Goal: Find specific page/section: Find specific page/section

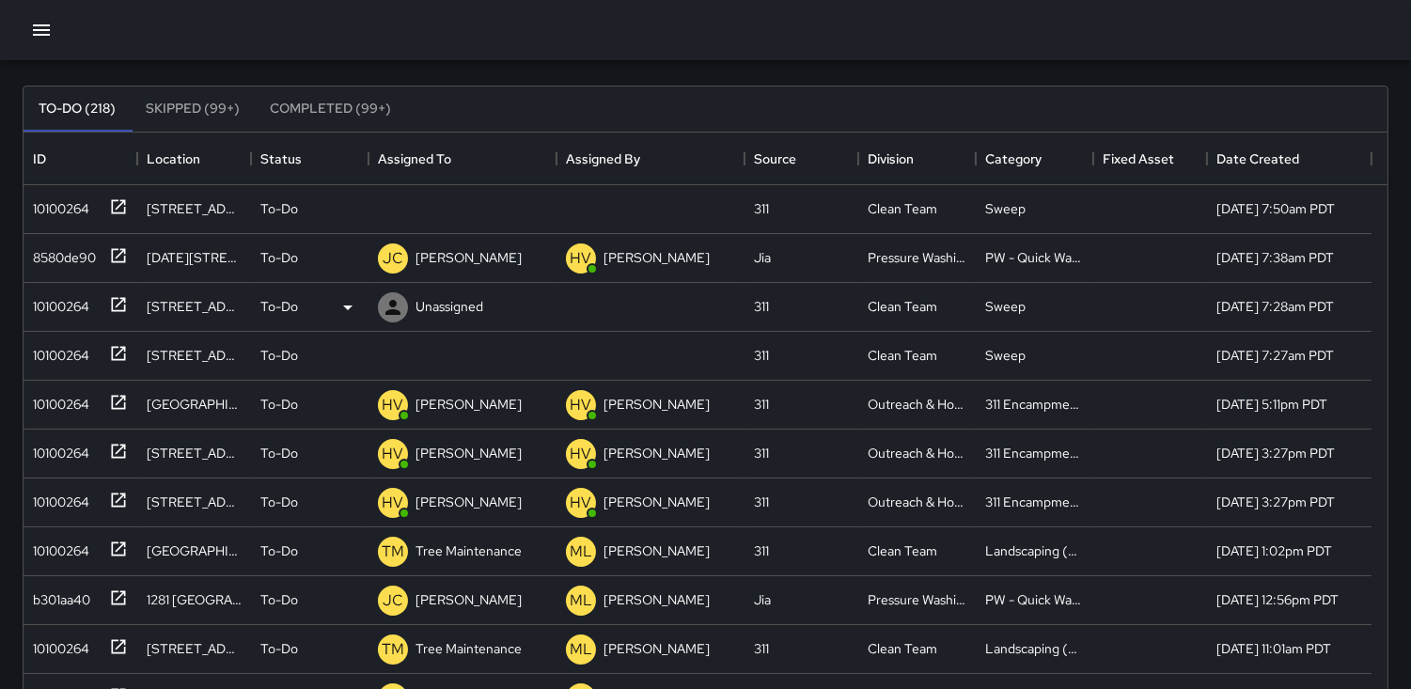
scroll to position [780, 1348]
click at [78, 304] on div "10100264" at bounding box center [57, 303] width 64 height 26
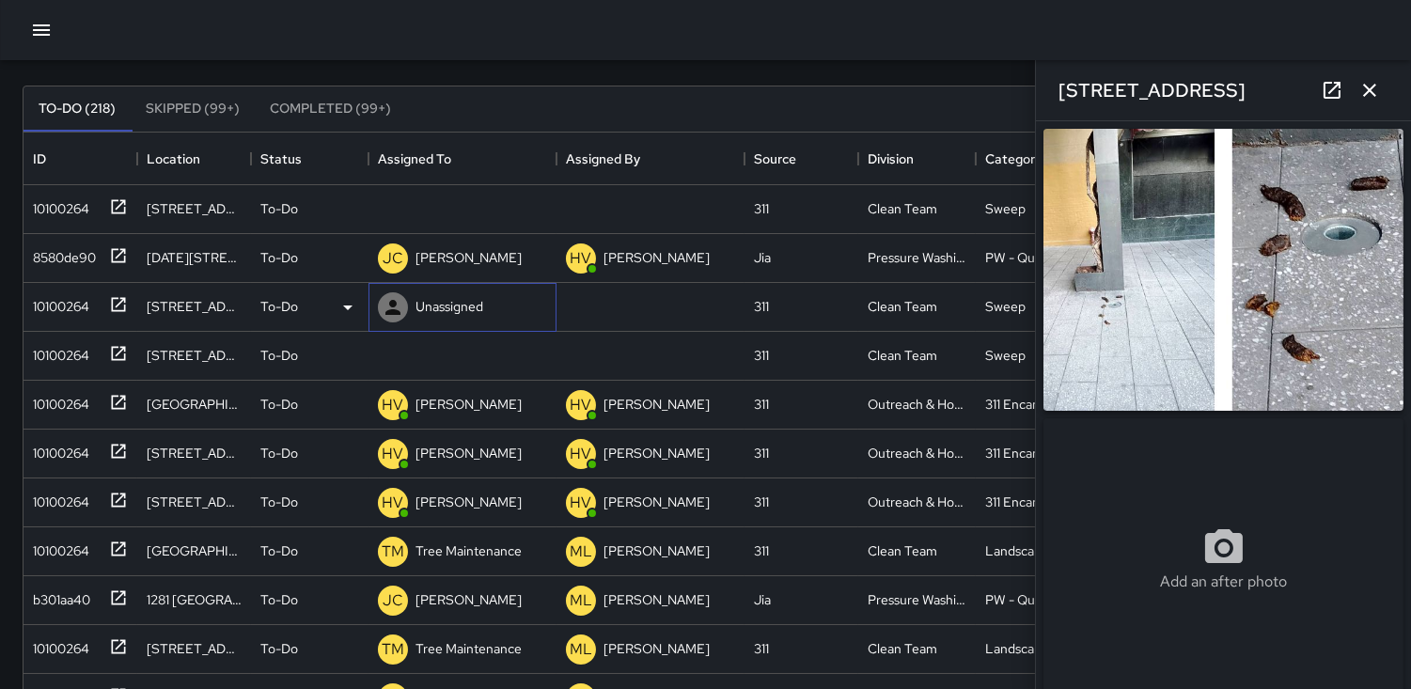
click at [395, 303] on icon at bounding box center [392, 307] width 15 height 15
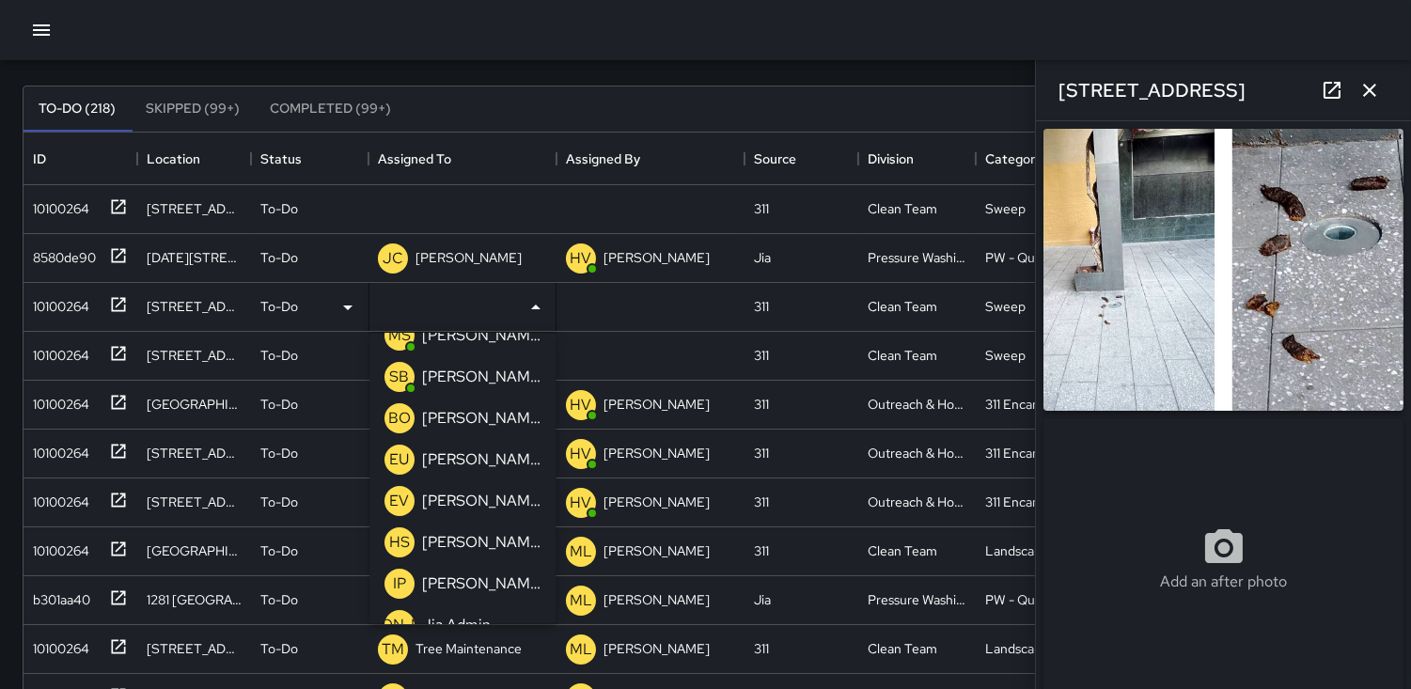
scroll to position [104, 0]
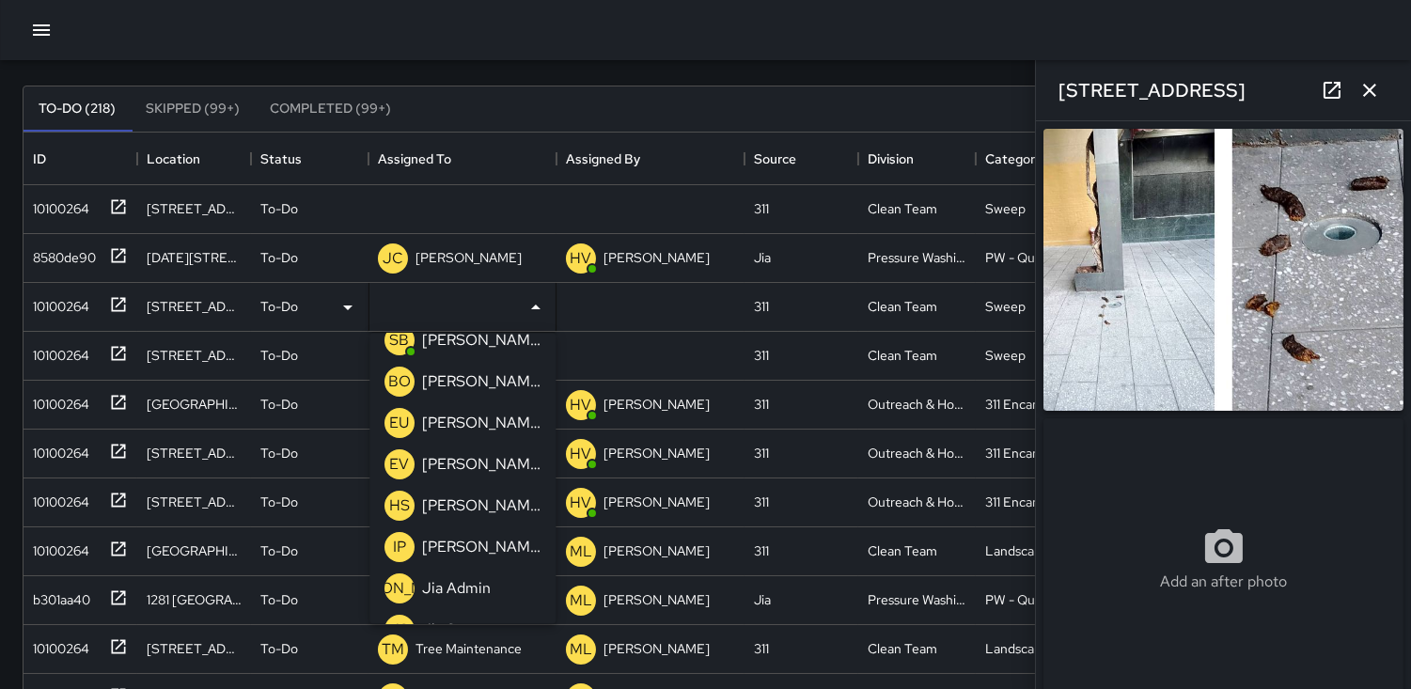
click at [399, 540] on p "IP" at bounding box center [399, 547] width 13 height 23
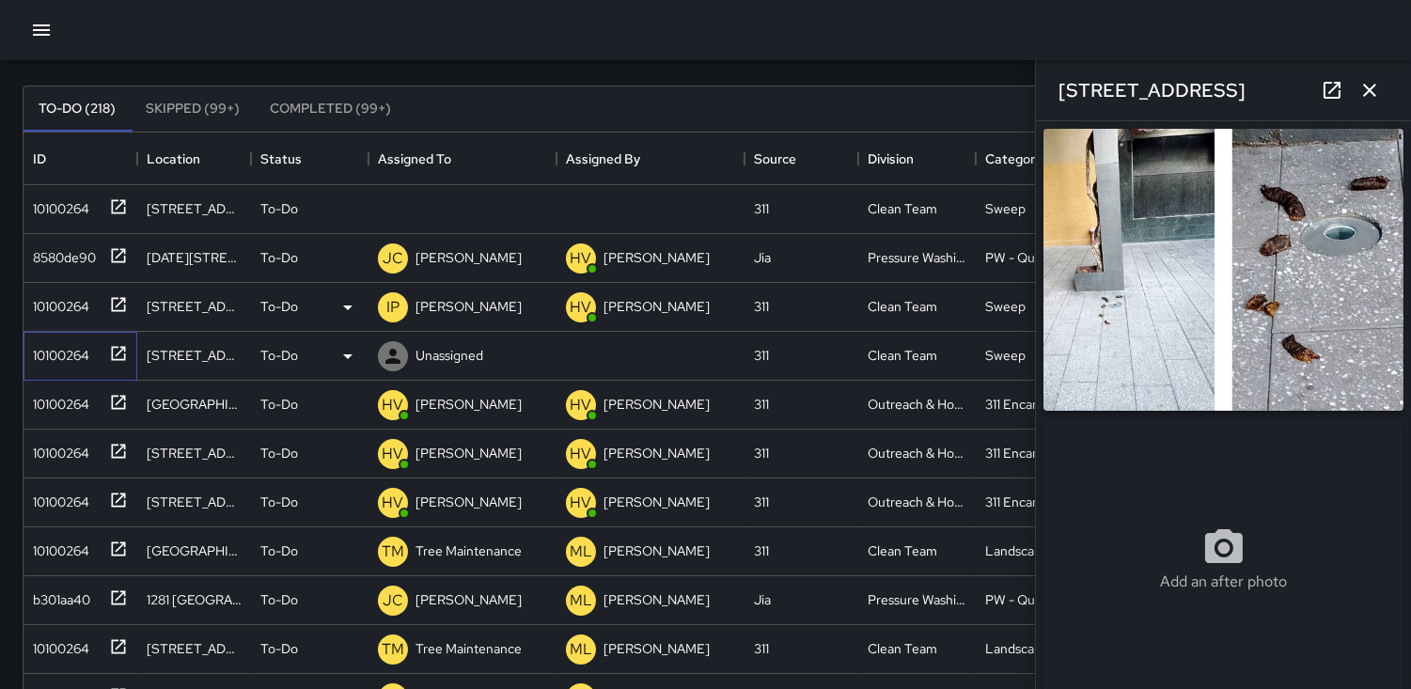
click at [67, 353] on div "10100264" at bounding box center [57, 351] width 64 height 26
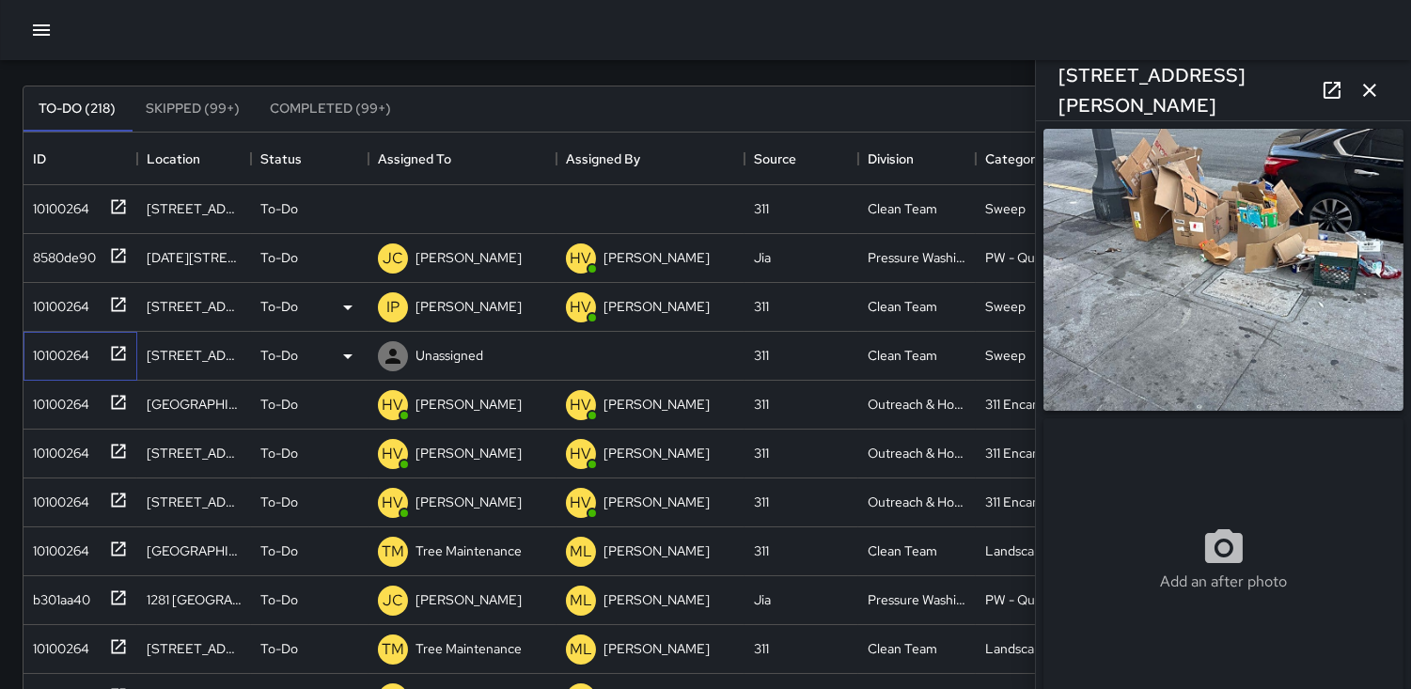
type input "**********"
click at [388, 353] on icon at bounding box center [393, 356] width 23 height 23
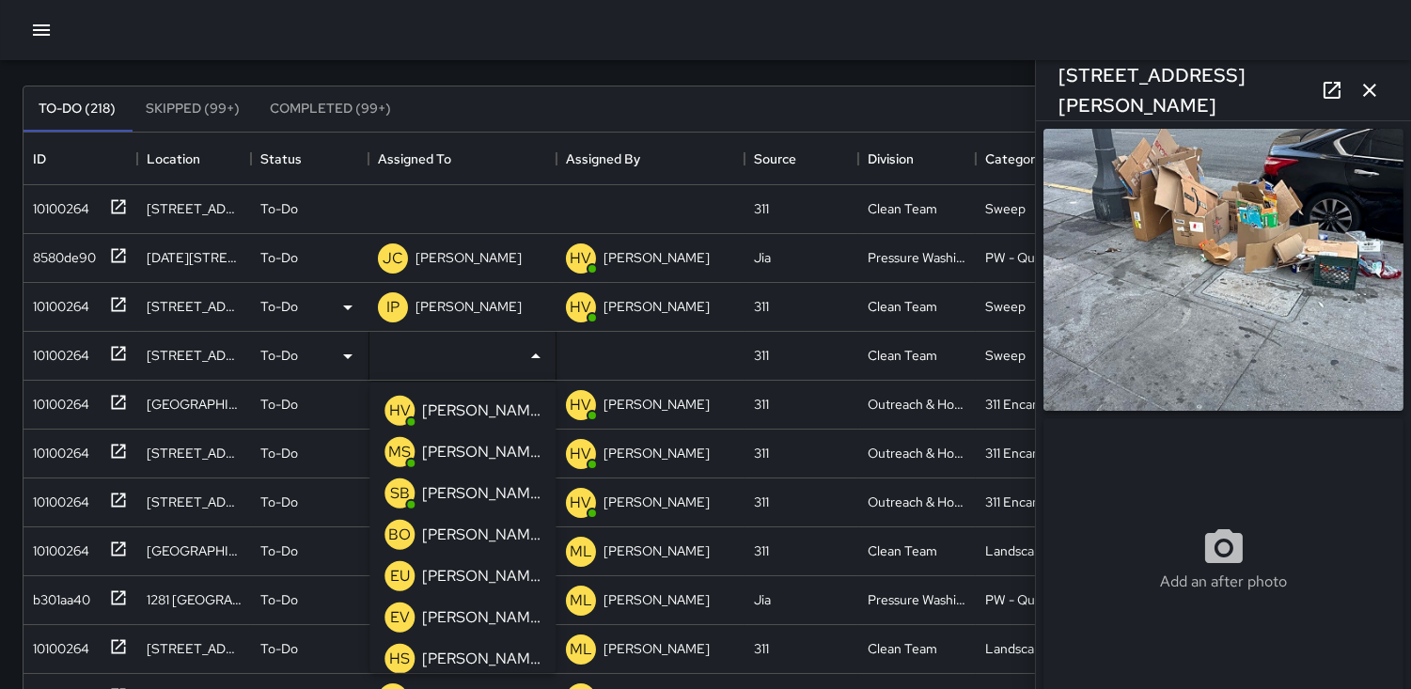
click at [400, 402] on p "HV" at bounding box center [400, 411] width 22 height 23
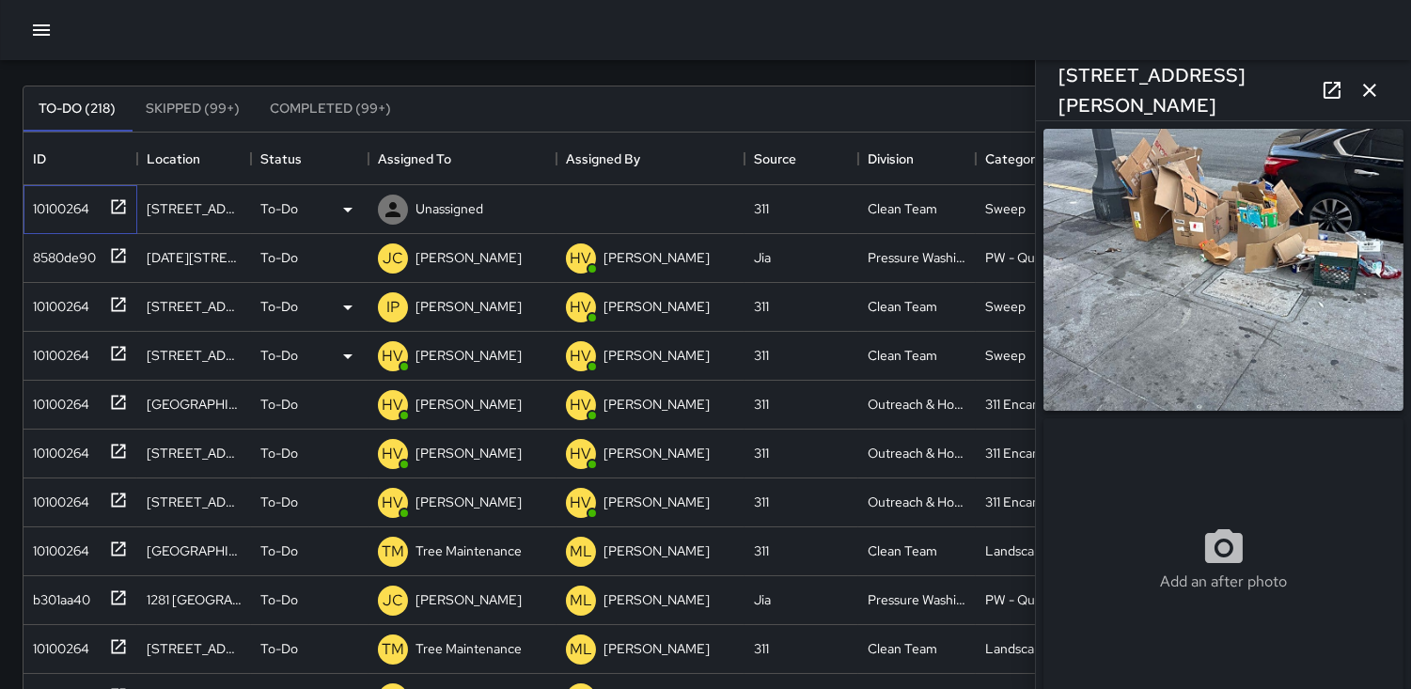
click at [39, 199] on div "10100264" at bounding box center [57, 205] width 64 height 26
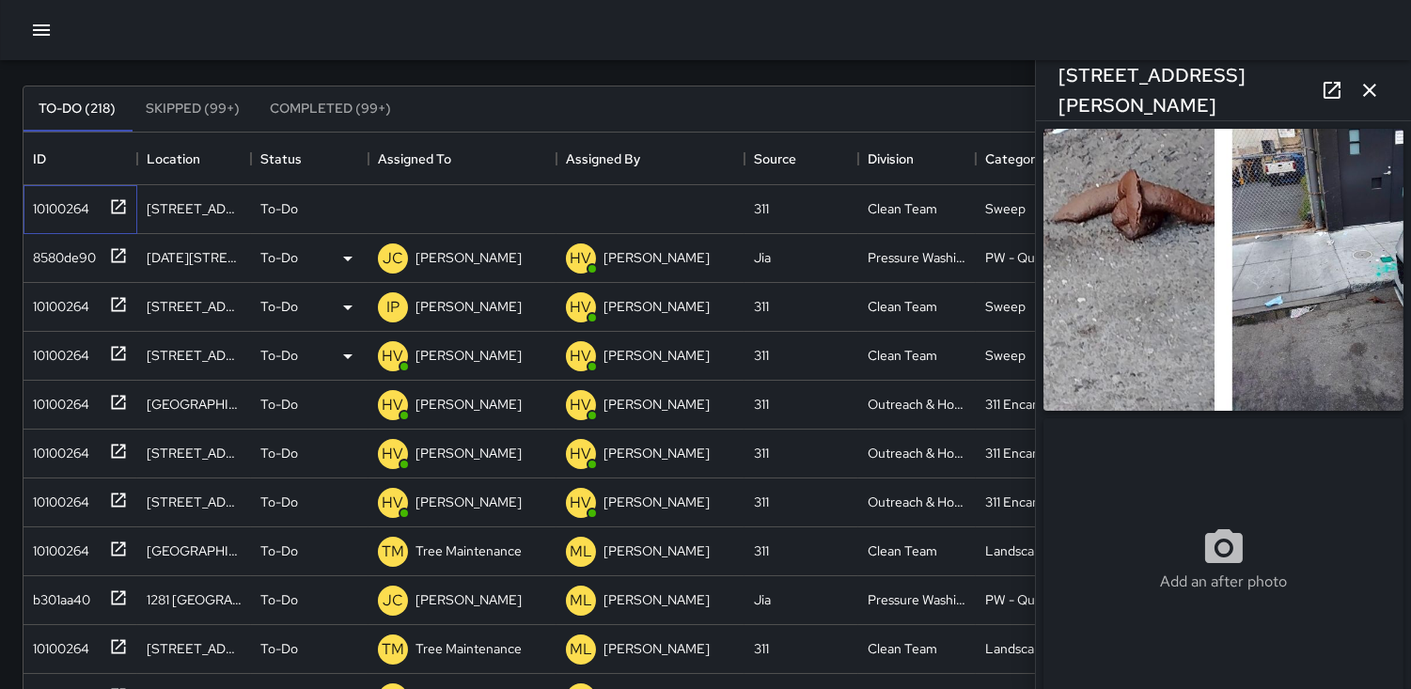
type input "**********"
click at [390, 207] on icon at bounding box center [392, 209] width 15 height 15
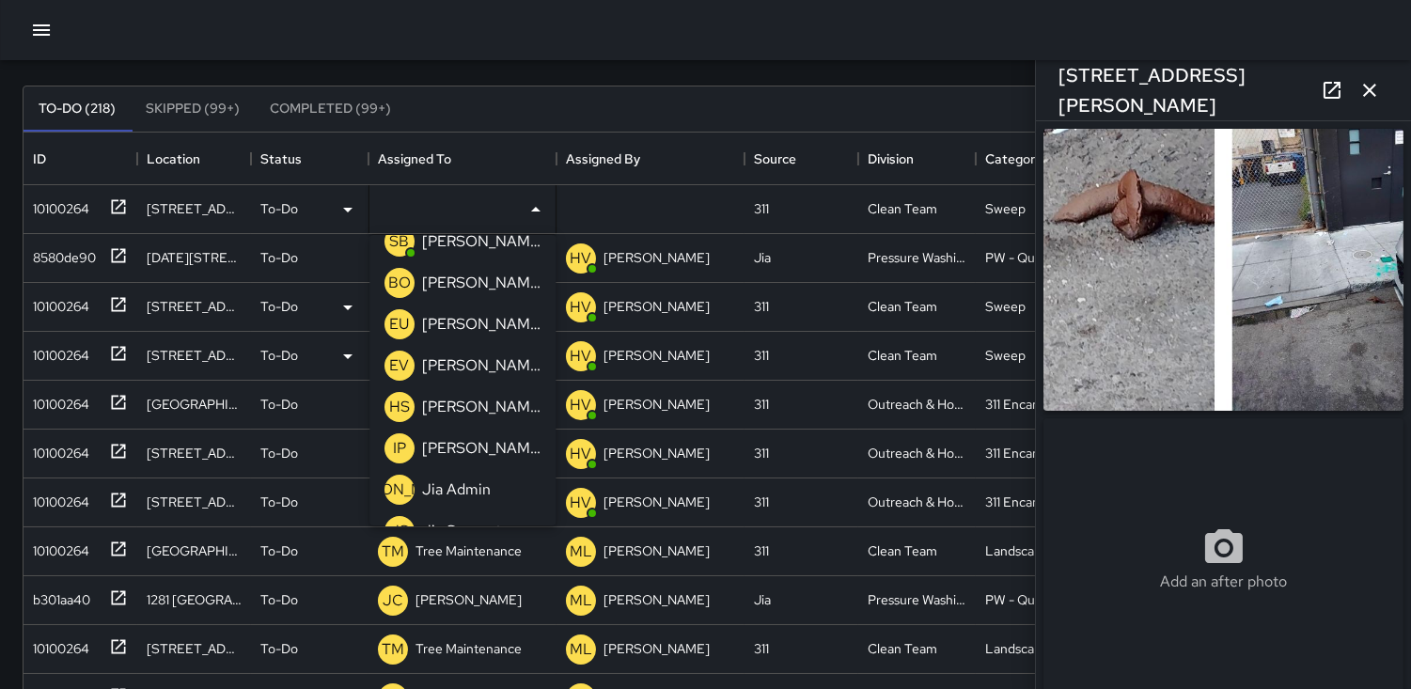
click at [400, 447] on p "IP" at bounding box center [399, 448] width 13 height 23
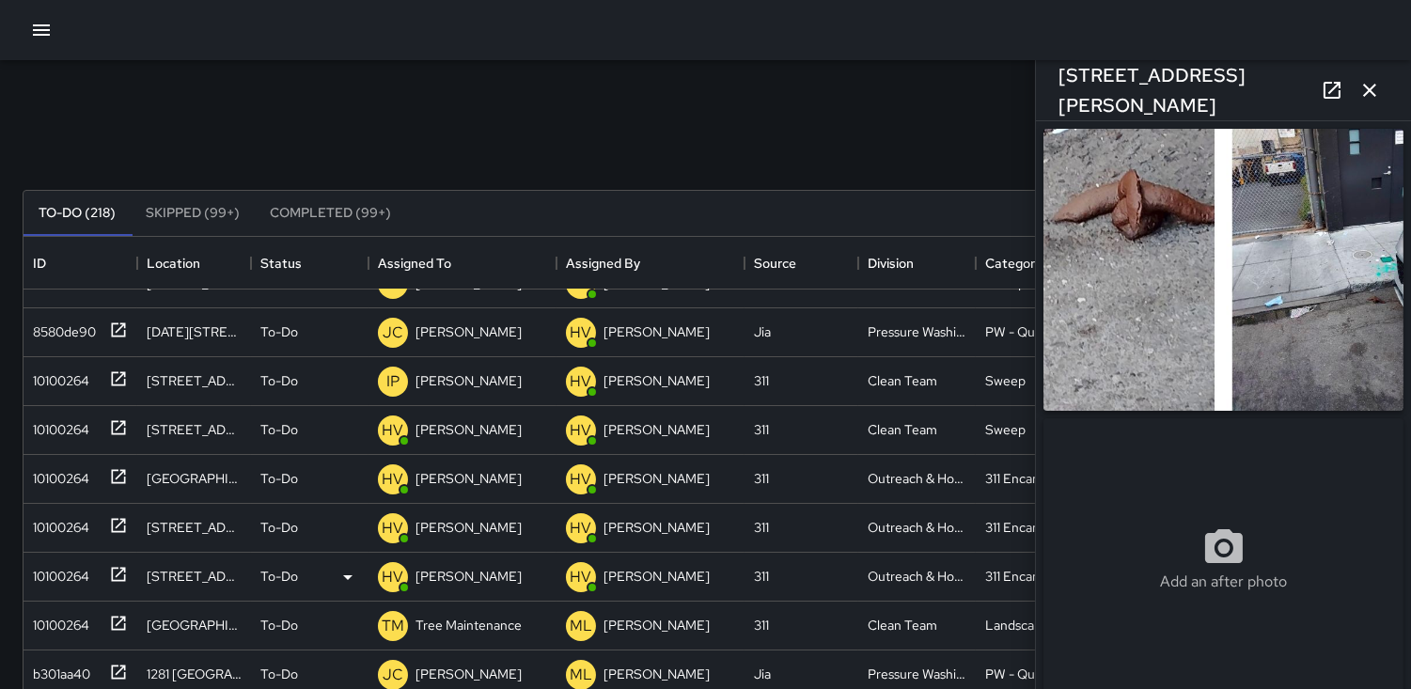
scroll to position [0, 0]
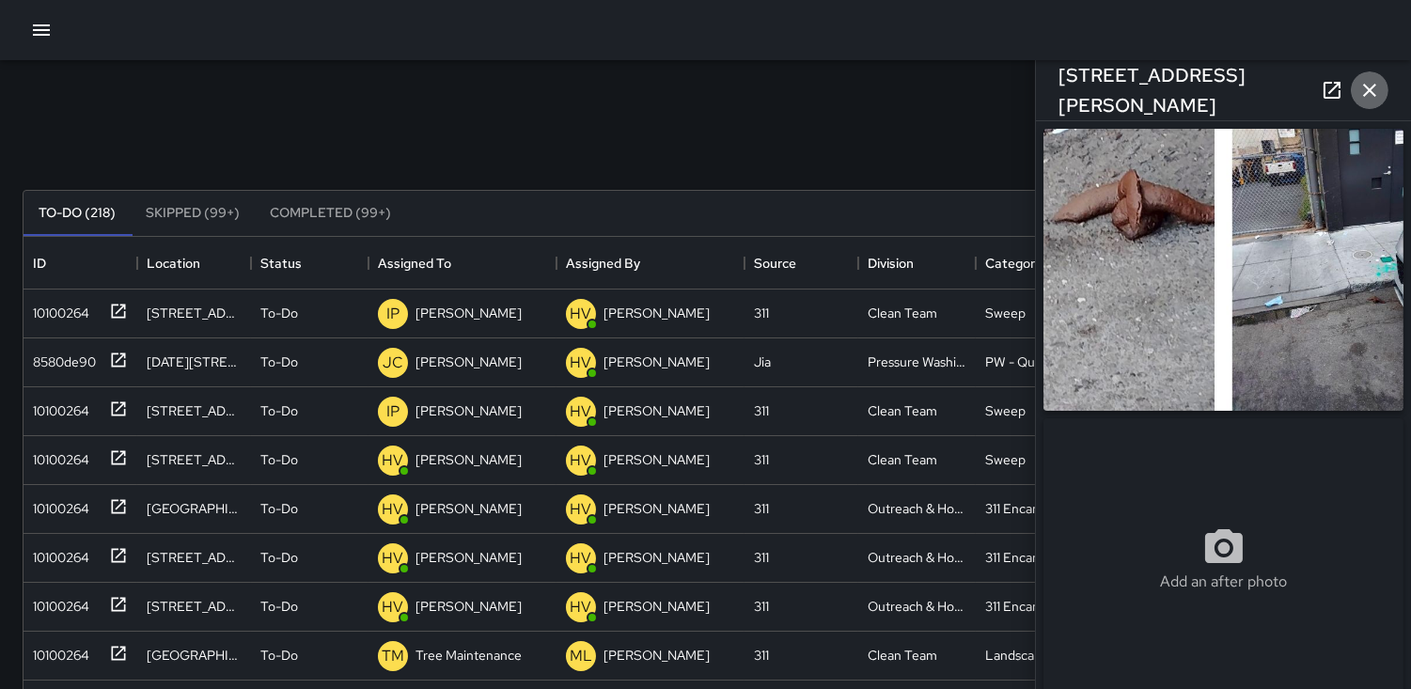
click at [1365, 94] on icon "button" at bounding box center [1369, 90] width 13 height 13
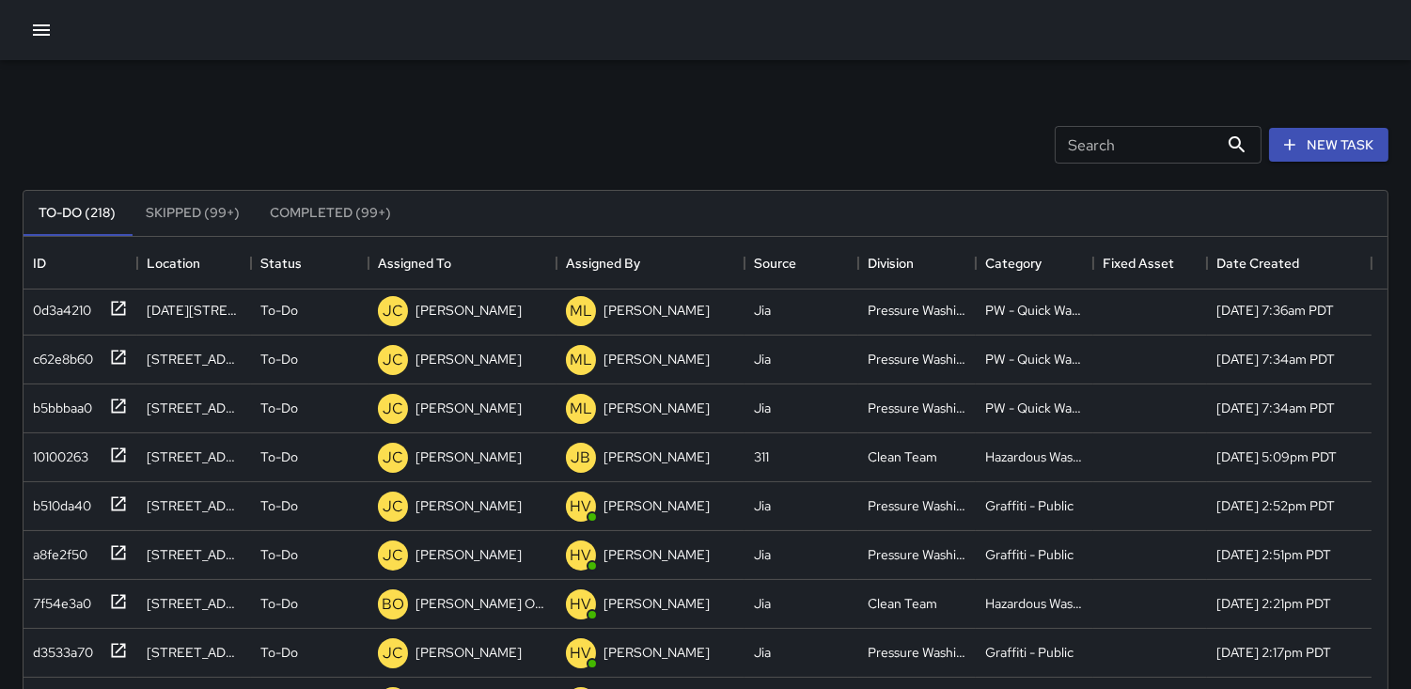
scroll to position [835, 0]
click at [75, 353] on div "c62e8b60" at bounding box center [59, 354] width 68 height 26
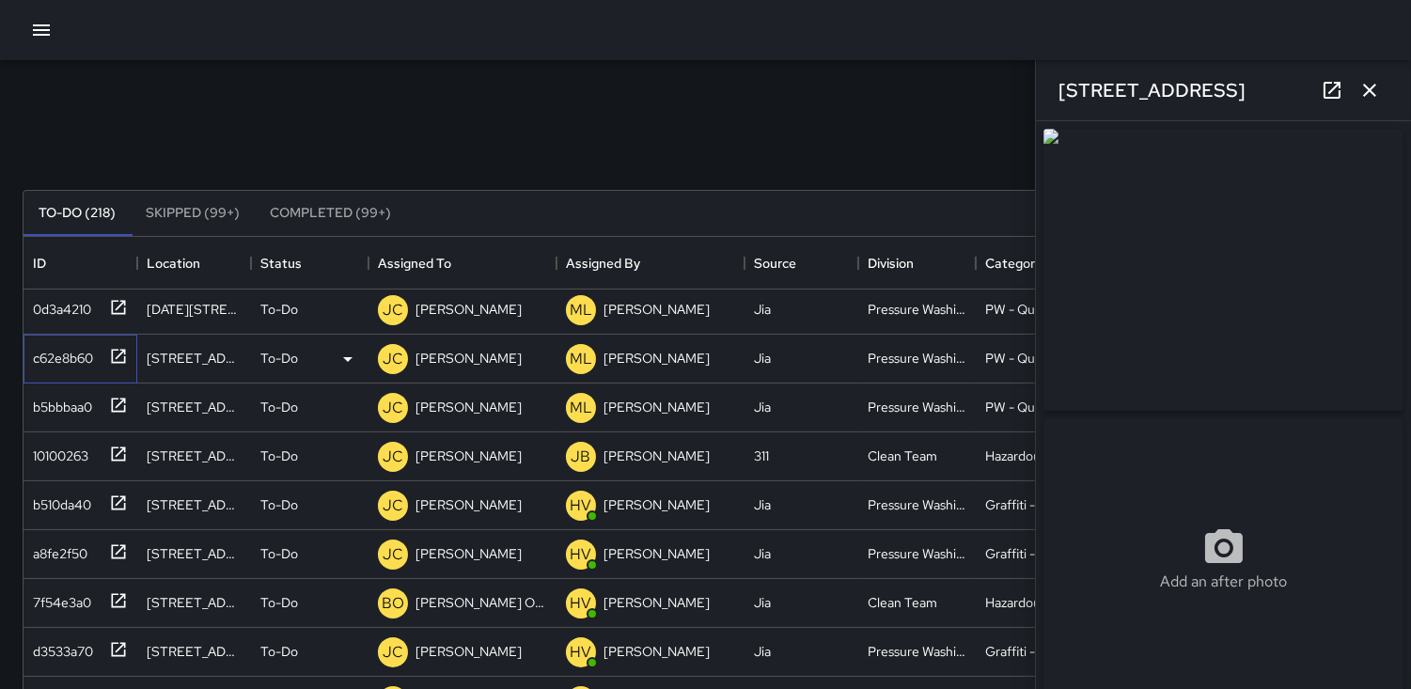
type input "**********"
click at [1366, 92] on icon "button" at bounding box center [1369, 90] width 13 height 13
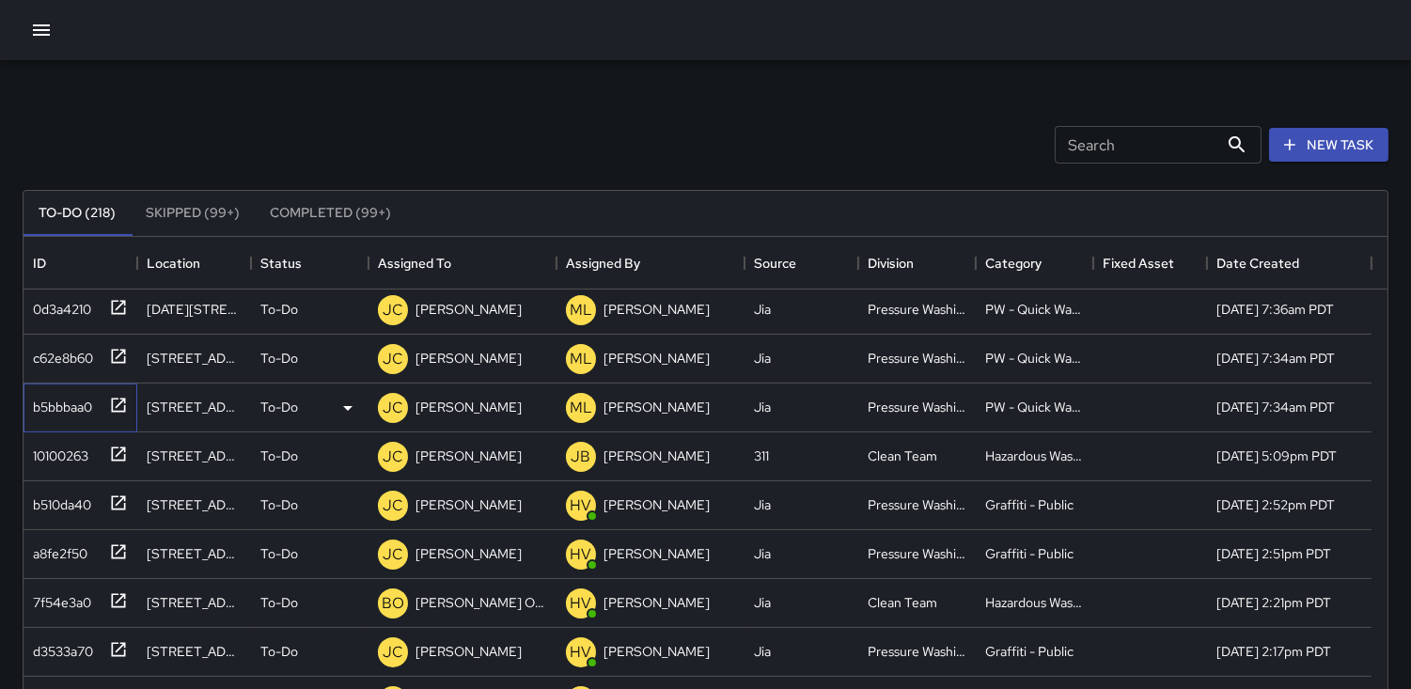
click at [63, 390] on div "b5bbbaa0" at bounding box center [58, 403] width 67 height 26
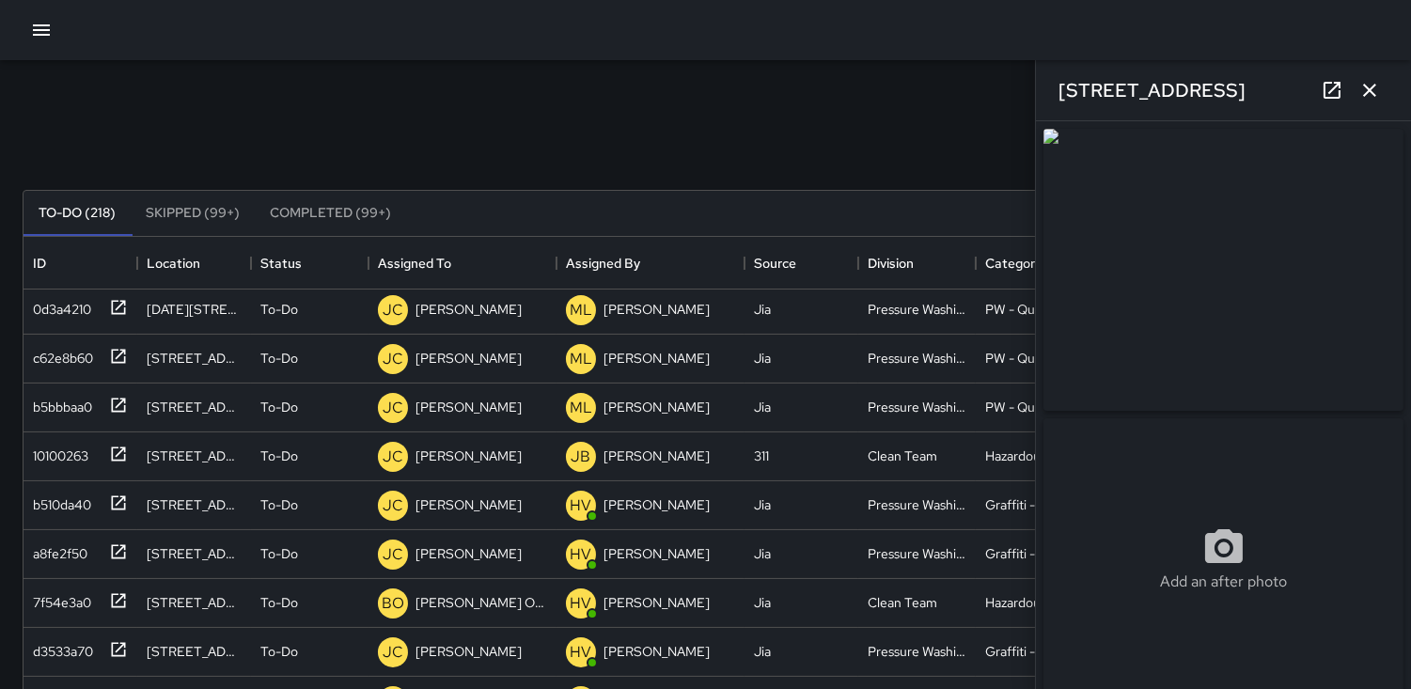
click at [1373, 92] on icon "button" at bounding box center [1369, 90] width 13 height 13
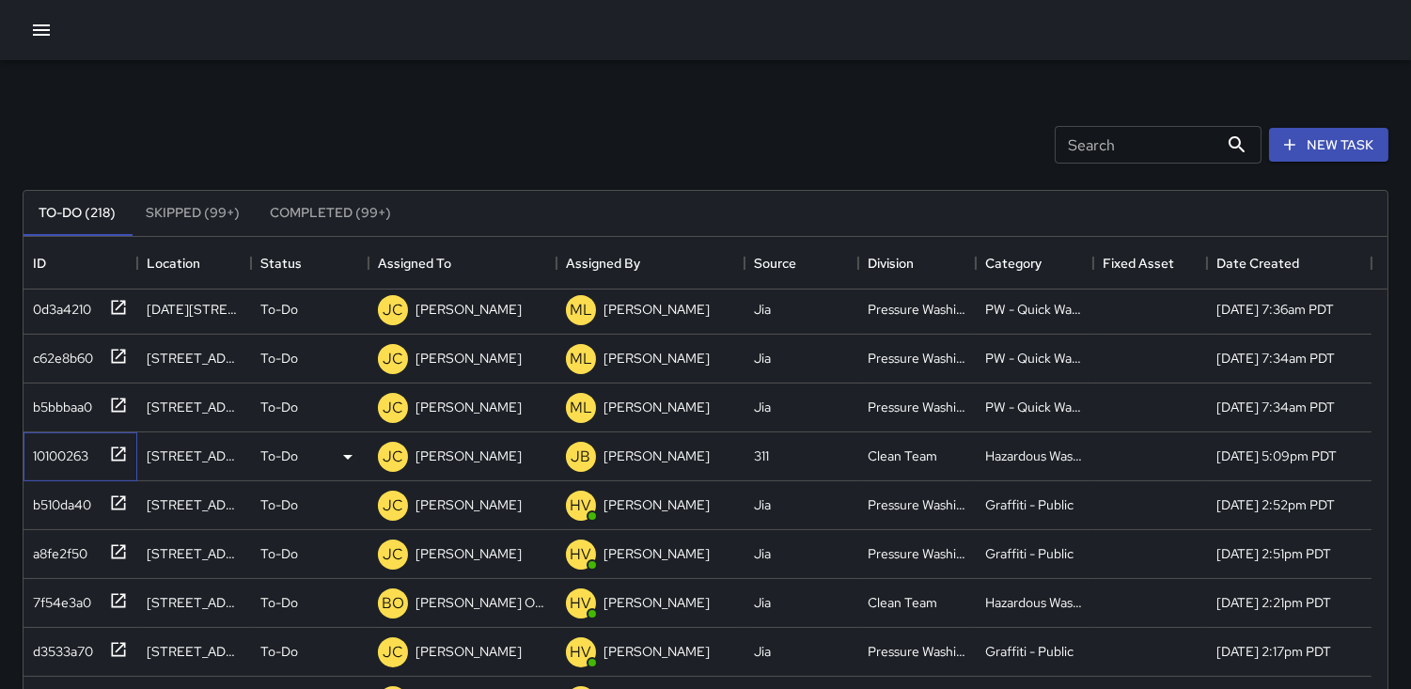
click at [42, 457] on div "10100263" at bounding box center [56, 452] width 63 height 26
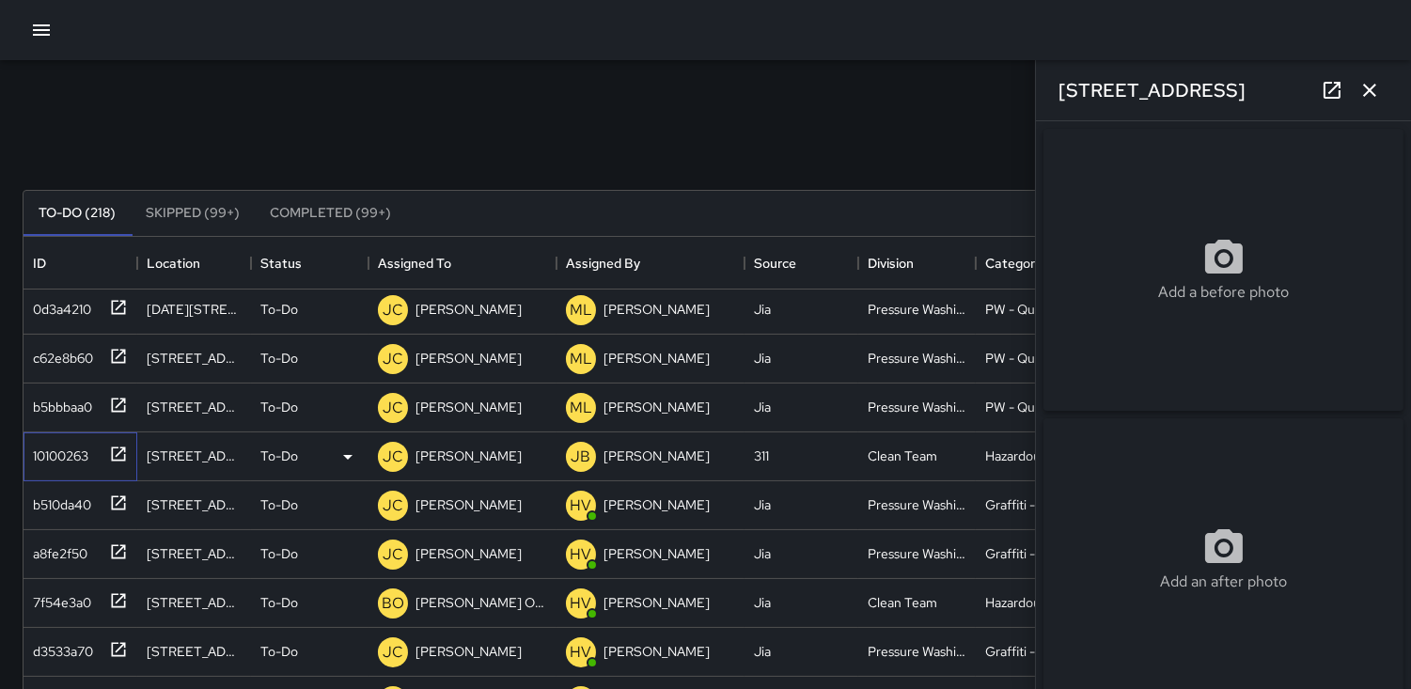
type input "**********"
click at [51, 496] on div "b510da40" at bounding box center [58, 501] width 66 height 26
click at [62, 549] on div "a8fe2f50" at bounding box center [56, 550] width 62 height 26
click at [47, 597] on div "7f54e3a0" at bounding box center [58, 599] width 66 height 26
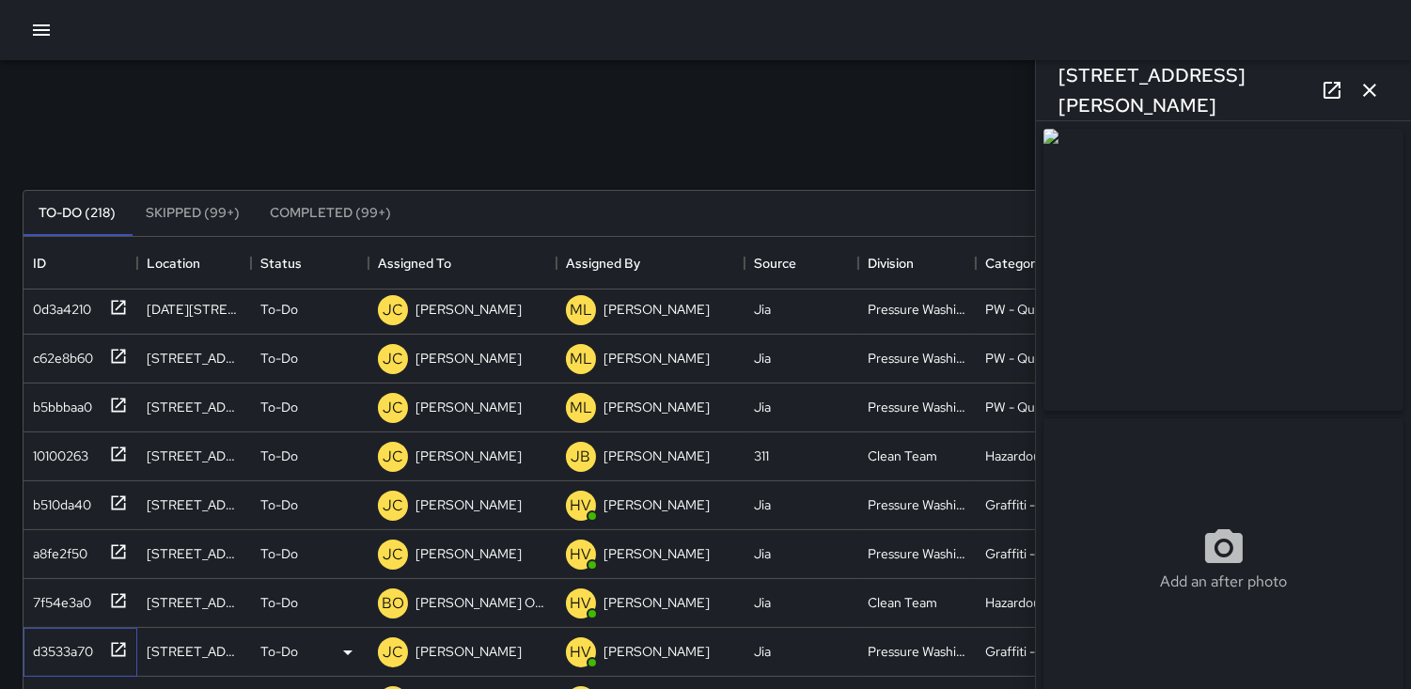
click at [67, 645] on div "d3533a70" at bounding box center [59, 648] width 68 height 26
type input "**********"
click at [1366, 95] on icon "button" at bounding box center [1369, 90] width 13 height 13
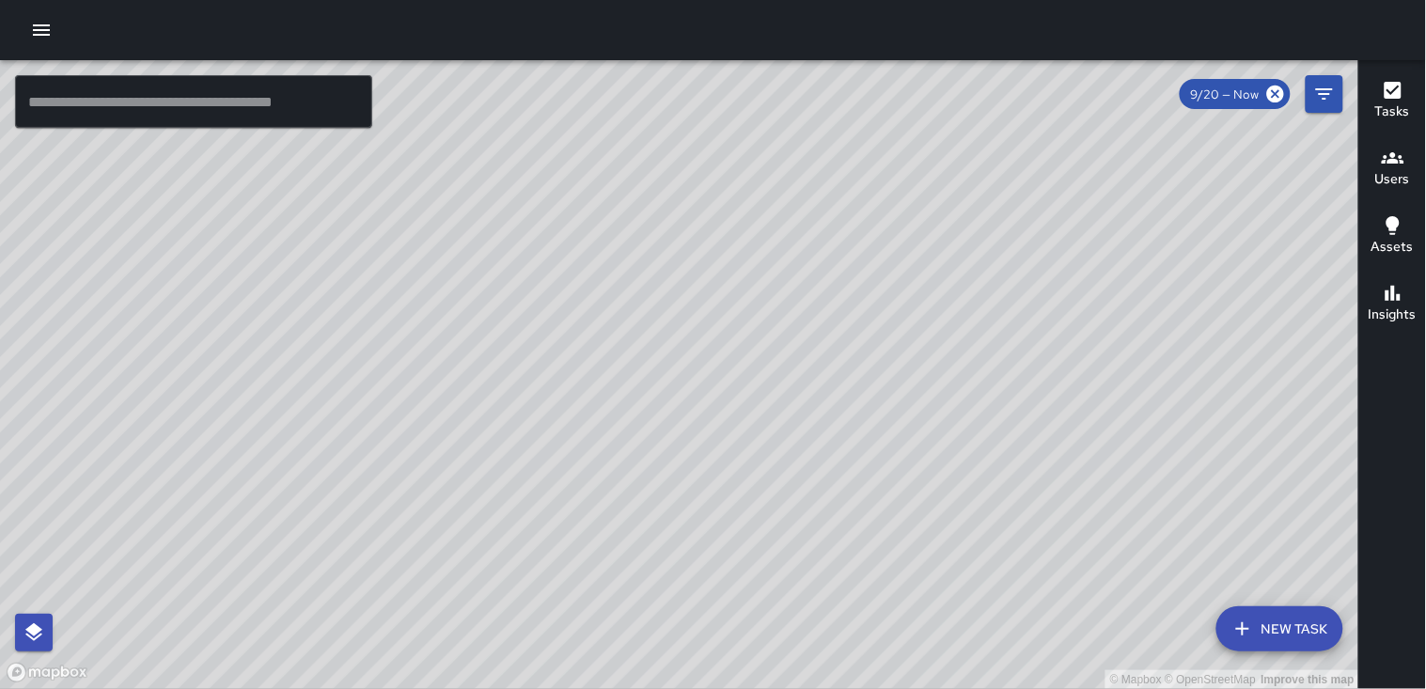
click at [36, 30] on icon "button" at bounding box center [41, 29] width 17 height 11
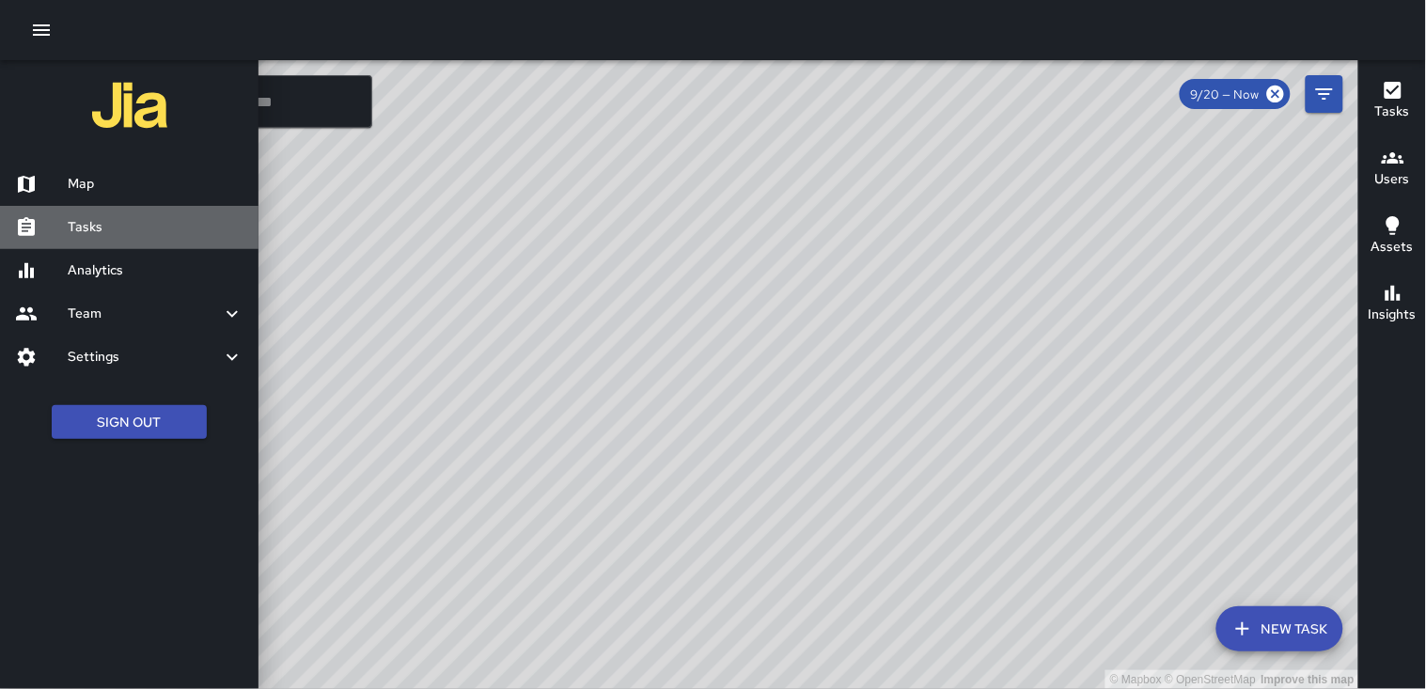
click at [127, 227] on h6 "Tasks" at bounding box center [156, 227] width 176 height 21
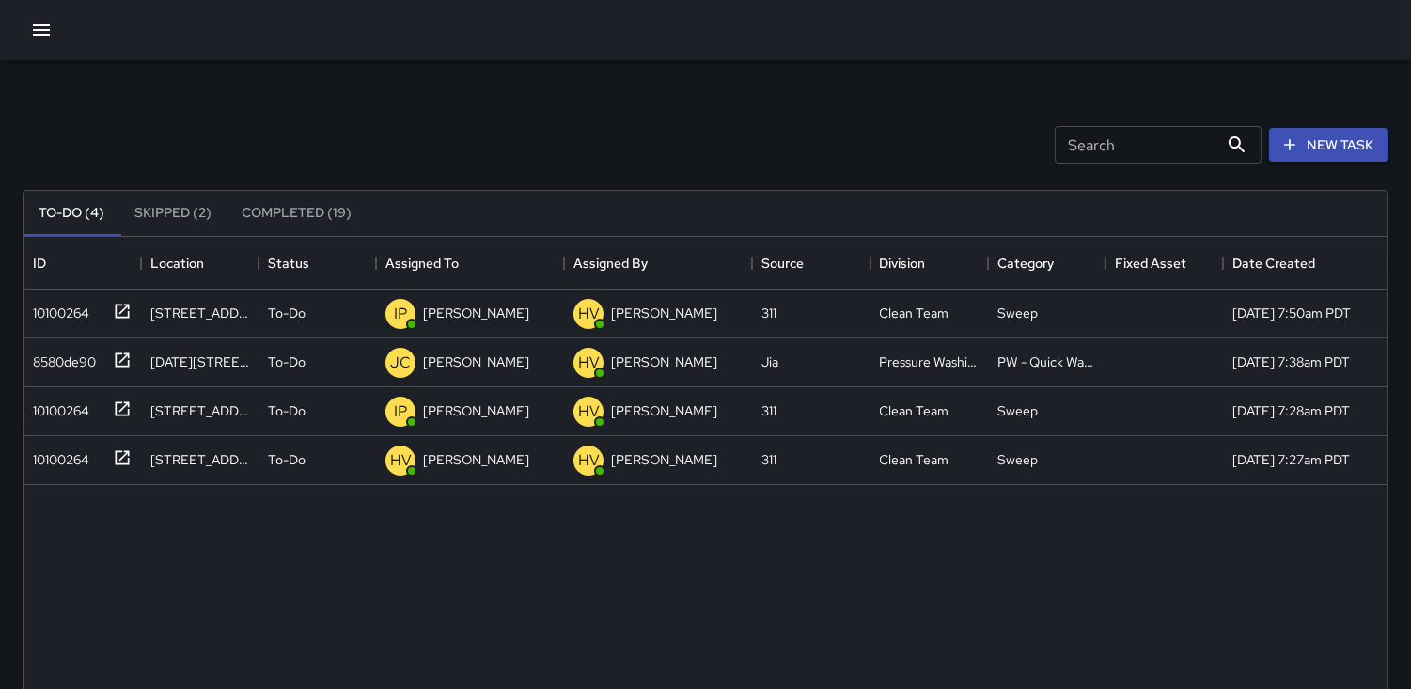
scroll to position [780, 1348]
